Goal: Answer question/provide support: Answer question/provide support

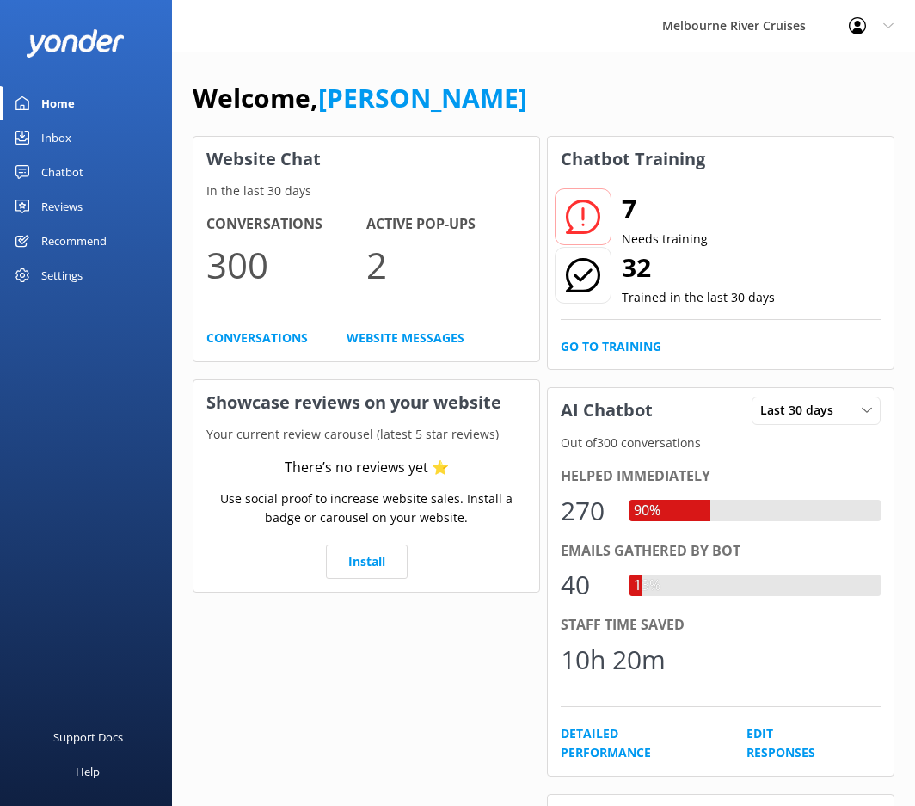
click at [89, 133] on link "Inbox" at bounding box center [86, 137] width 172 height 34
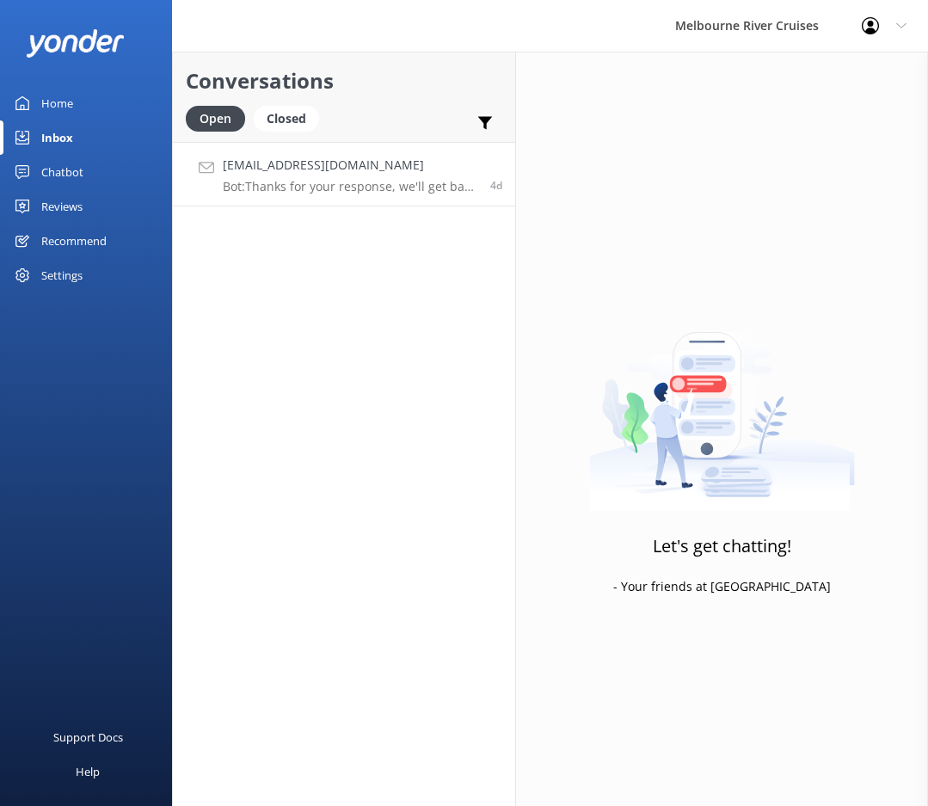
click at [299, 185] on p "Bot: Thanks for your response, we'll get back to you as soon as we can during o…" at bounding box center [350, 186] width 254 height 15
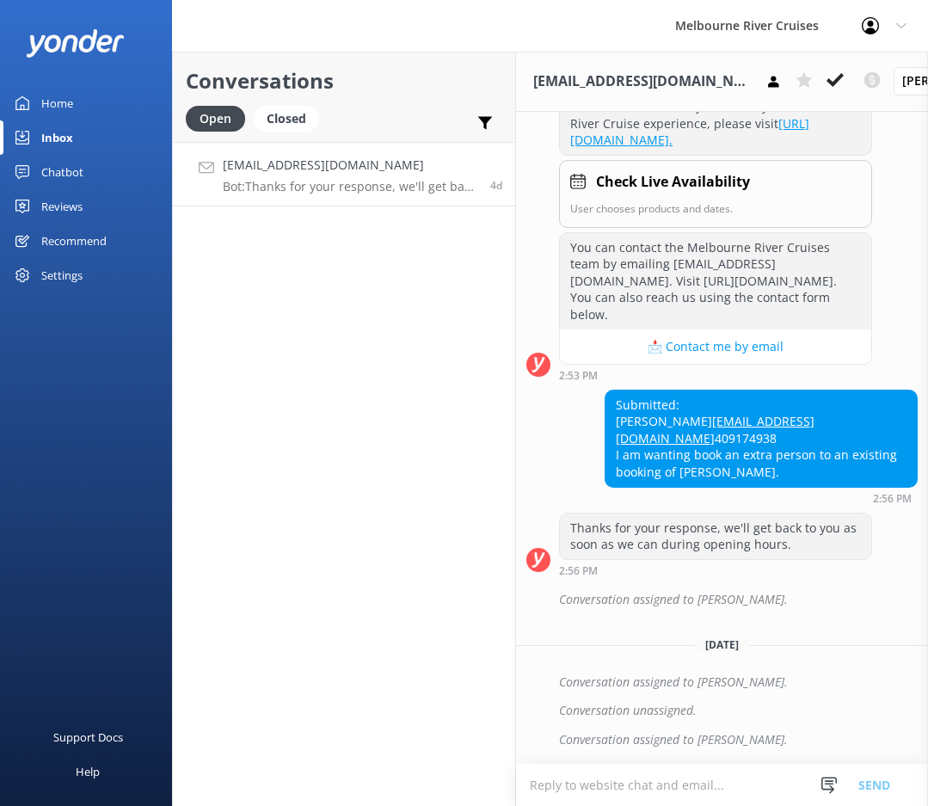
scroll to position [406, 0]
click at [806, 457] on div "Submitted: [PERSON_NAME] [EMAIL_ADDRESS][DOMAIN_NAME] 409174938 I am wanting bo…" at bounding box center [760, 438] width 311 height 96
drag, startPoint x: 767, startPoint y: 459, endPoint x: 610, endPoint y: 447, distance: 157.8
click at [610, 447] on div "Submitted: [PERSON_NAME] [EMAIL_ADDRESS][DOMAIN_NAME] 409174938 I am wanting bo…" at bounding box center [760, 438] width 311 height 96
copy div "I am wanting book an extra person to an existing booking of [PERSON_NAME]."
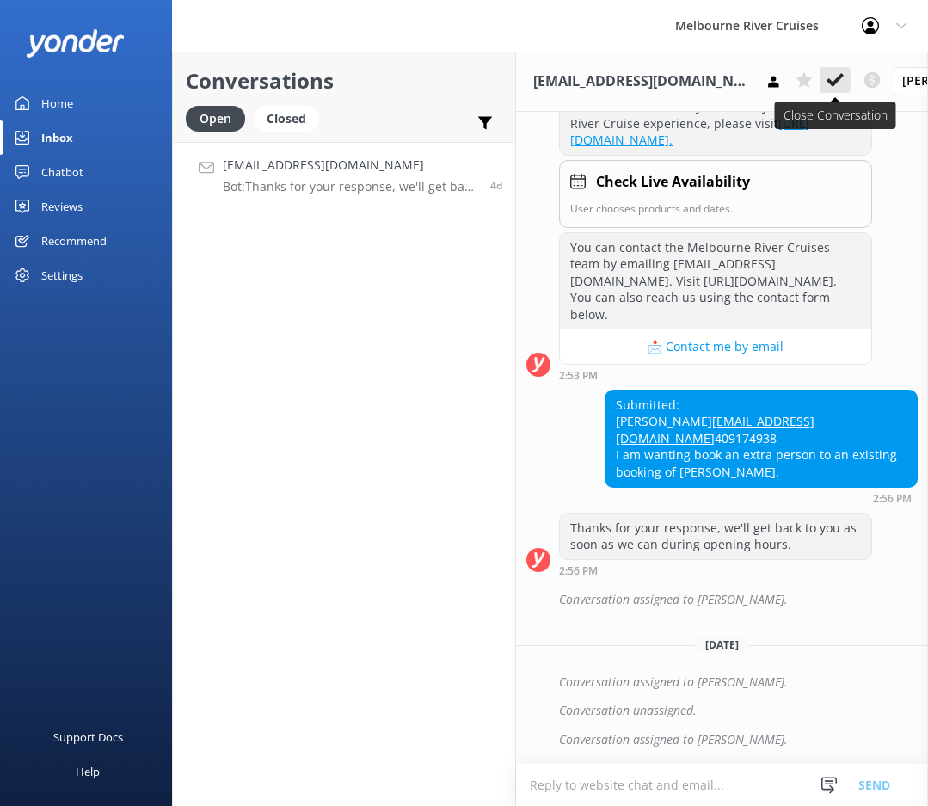
click at [826, 83] on use at bounding box center [834, 80] width 17 height 14
